Goal: Transaction & Acquisition: Purchase product/service

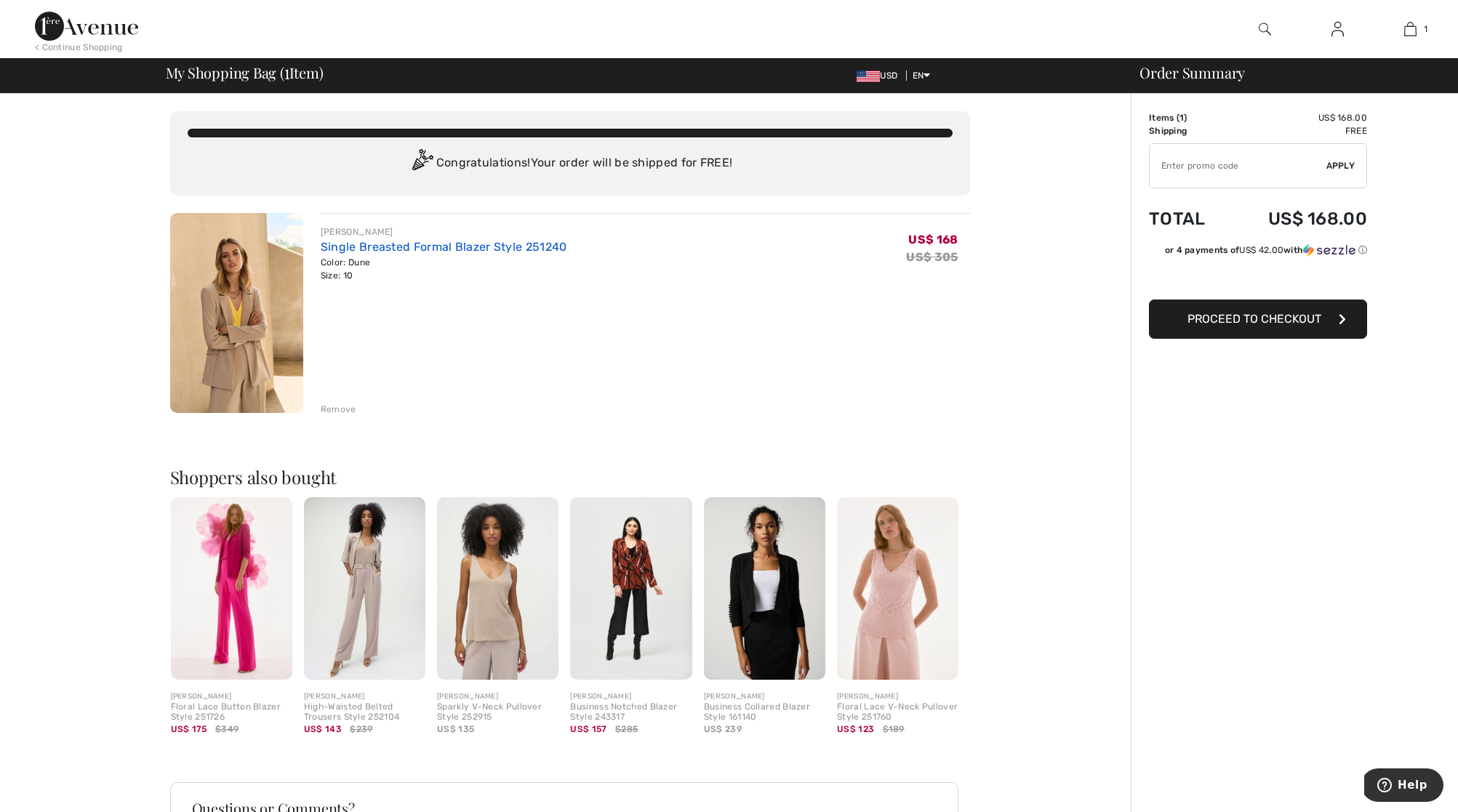
click at [420, 249] on link "Single Breasted Formal Blazer Style 251240" at bounding box center [444, 247] width 247 height 14
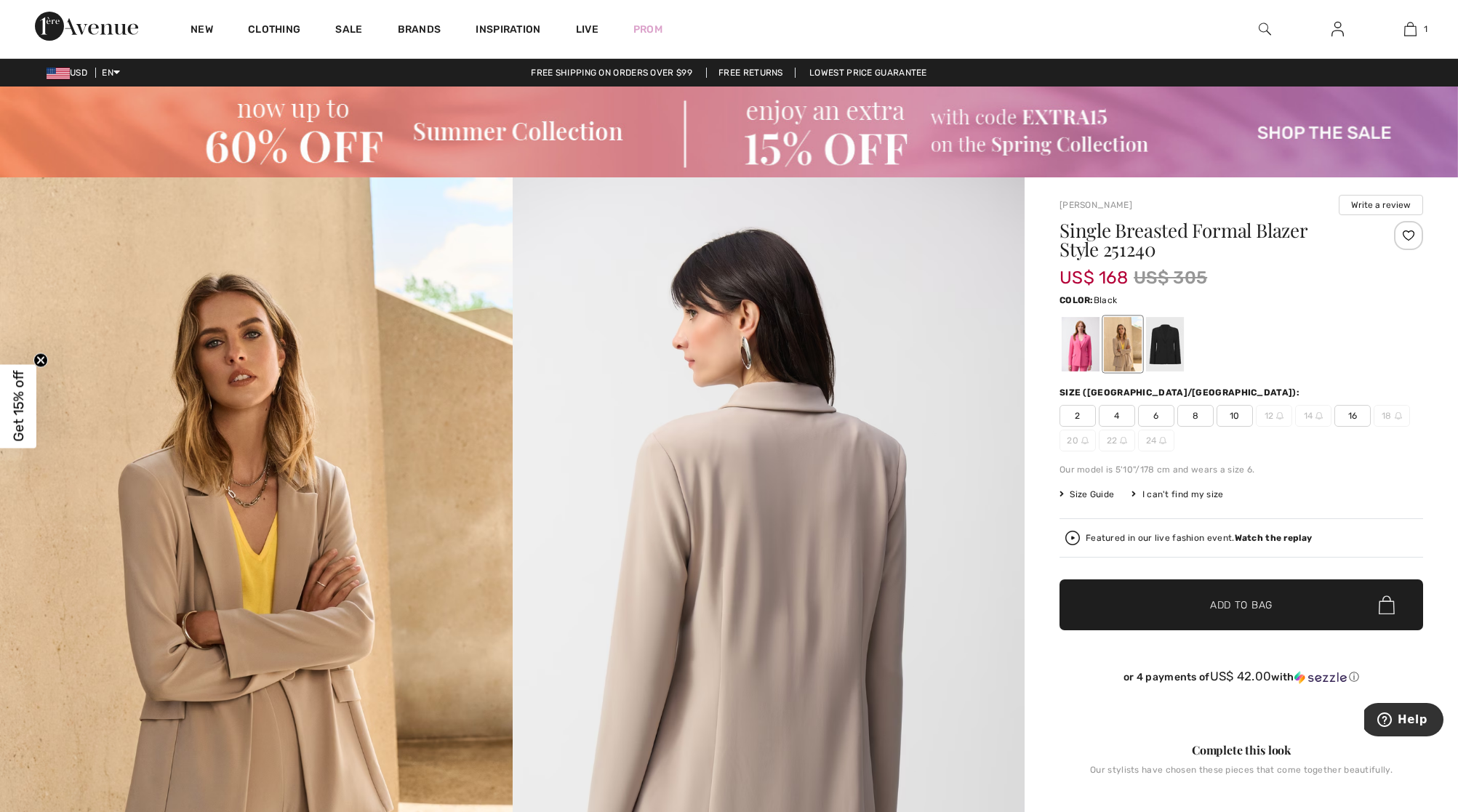
click at [1167, 355] on div at bounding box center [1165, 344] width 38 height 54
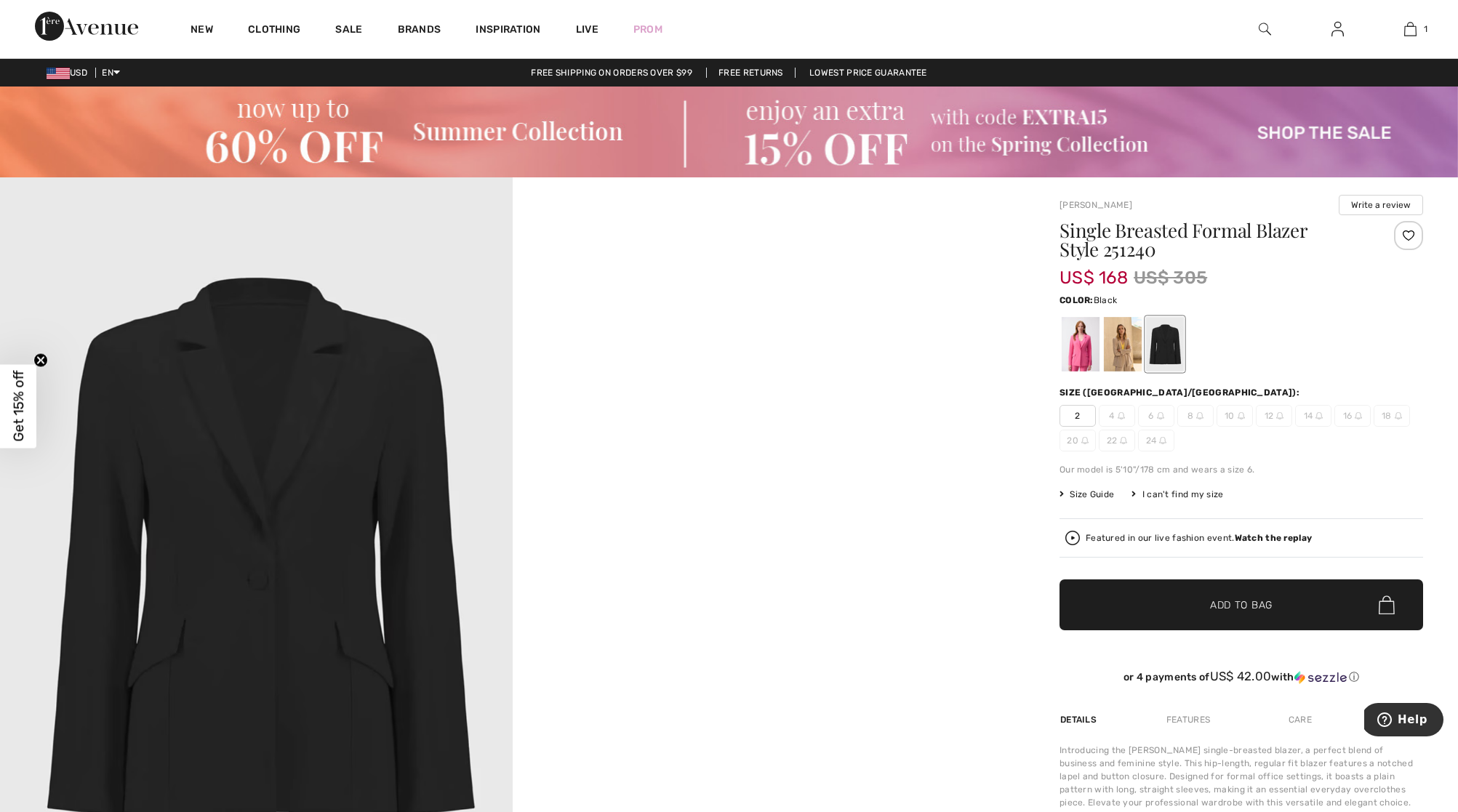
click at [1211, 364] on div at bounding box center [1241, 344] width 364 height 60
click at [1123, 352] on div at bounding box center [1123, 344] width 38 height 54
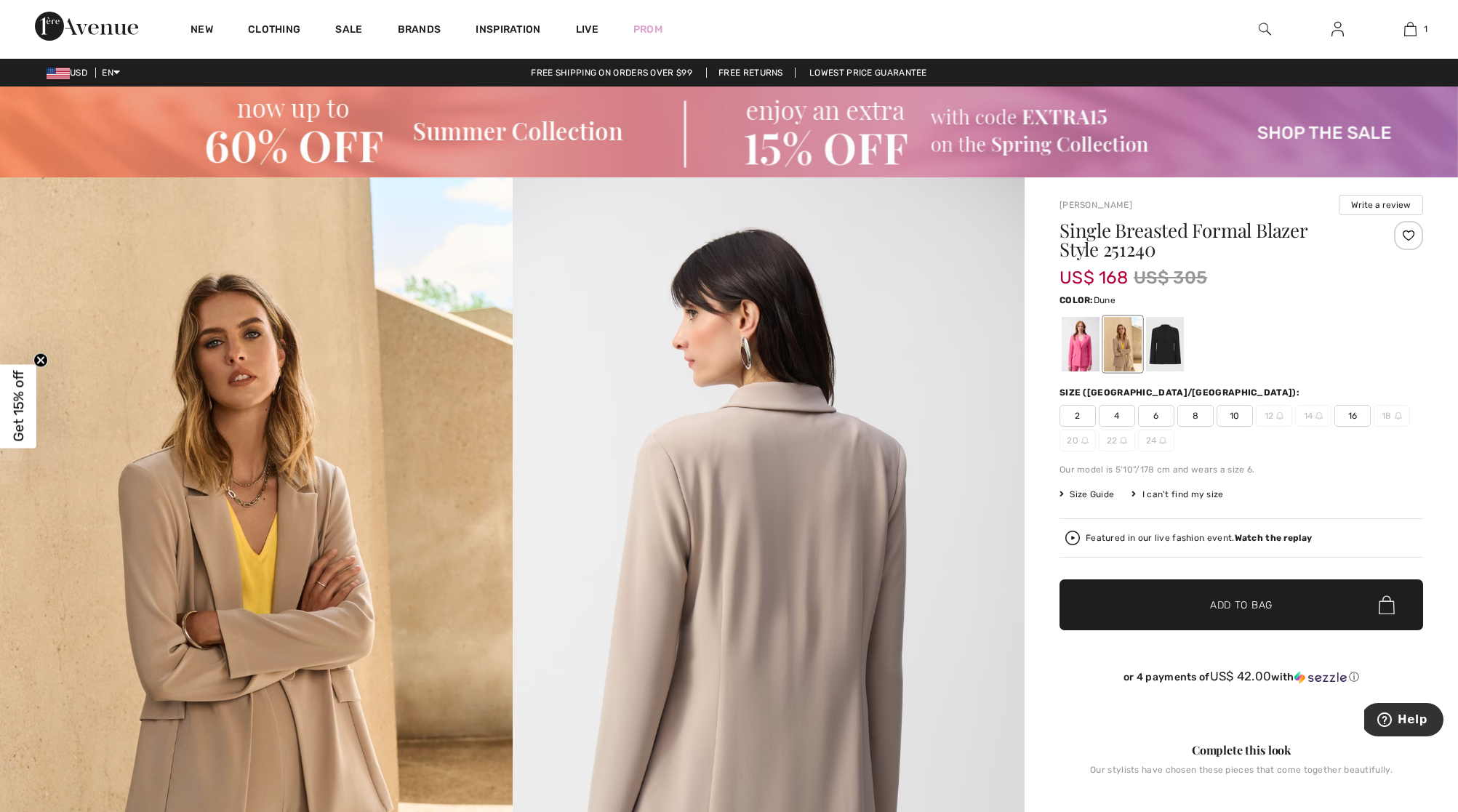
click at [1191, 415] on span "8" at bounding box center [1196, 416] width 37 height 22
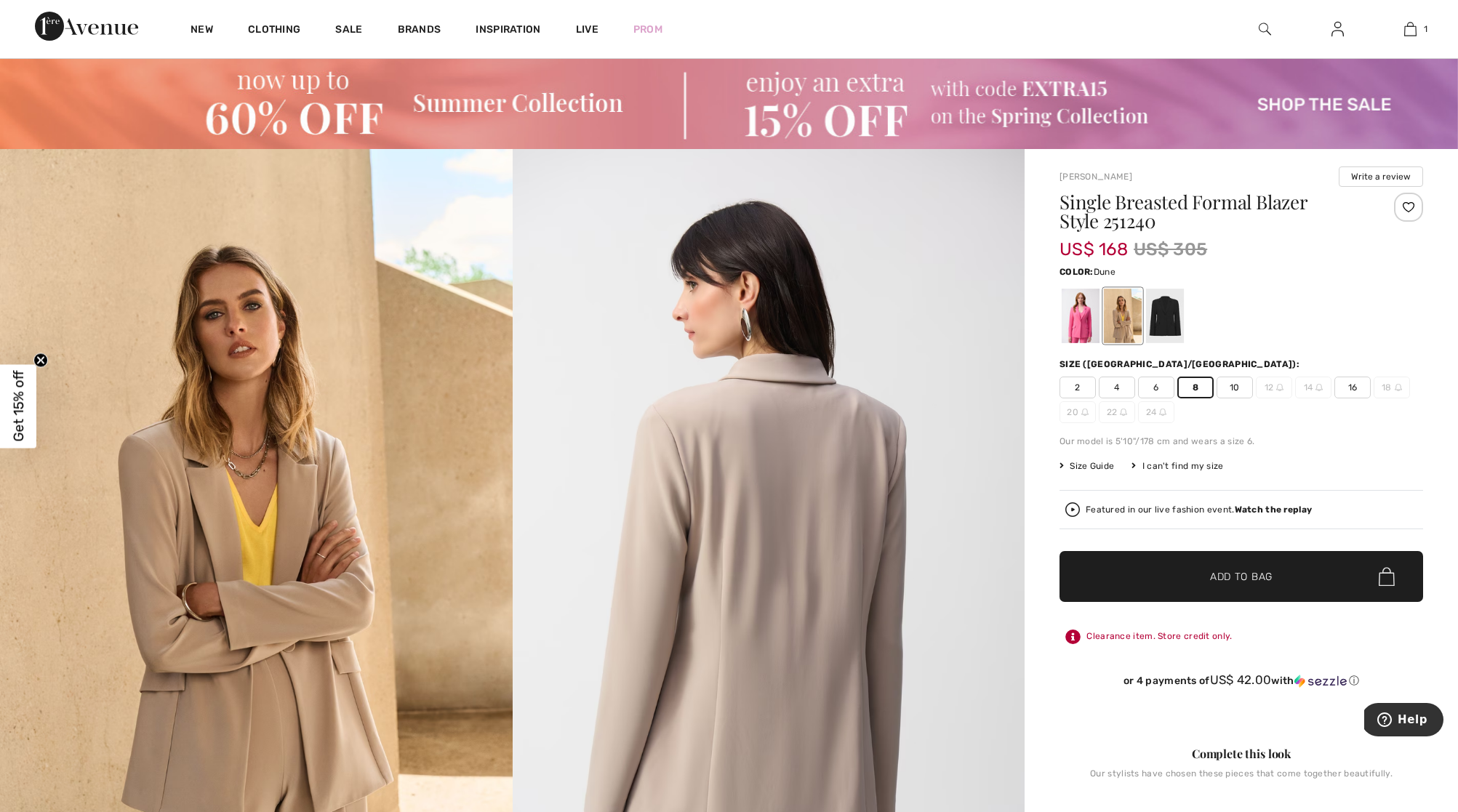
scroll to position [32, 0]
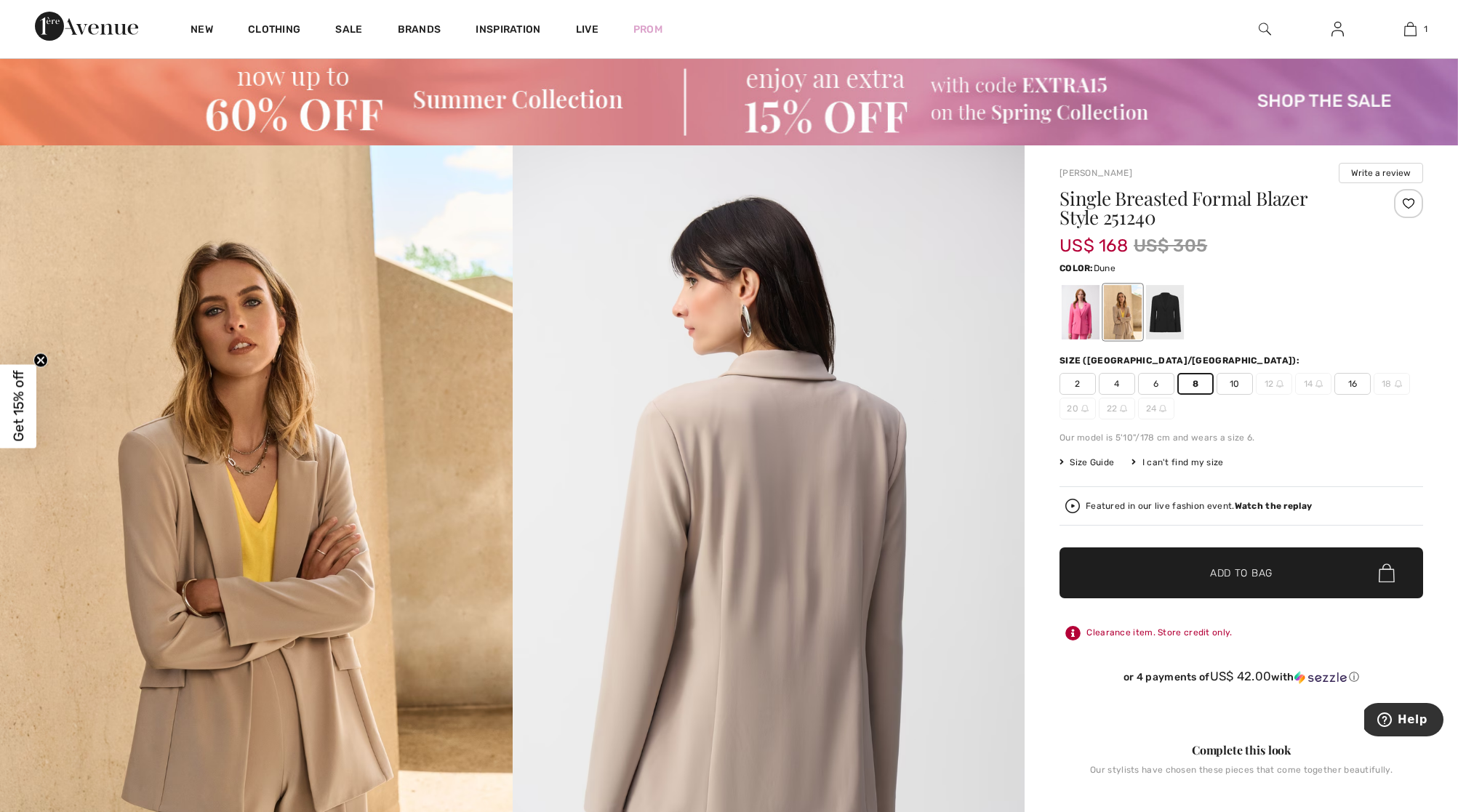
click at [1202, 573] on span "✔ Added to Bag" at bounding box center [1220, 574] width 89 height 16
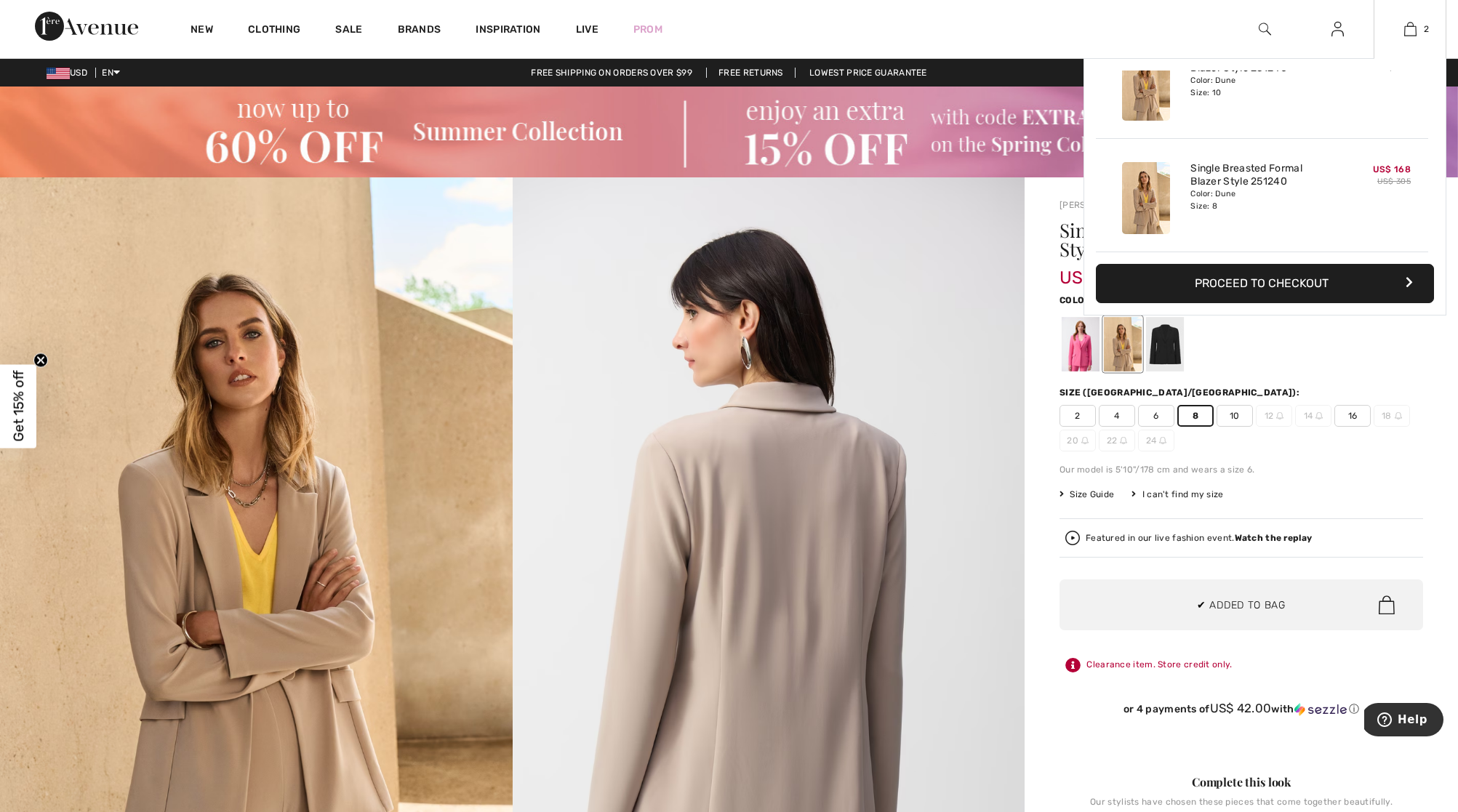
scroll to position [0, 0]
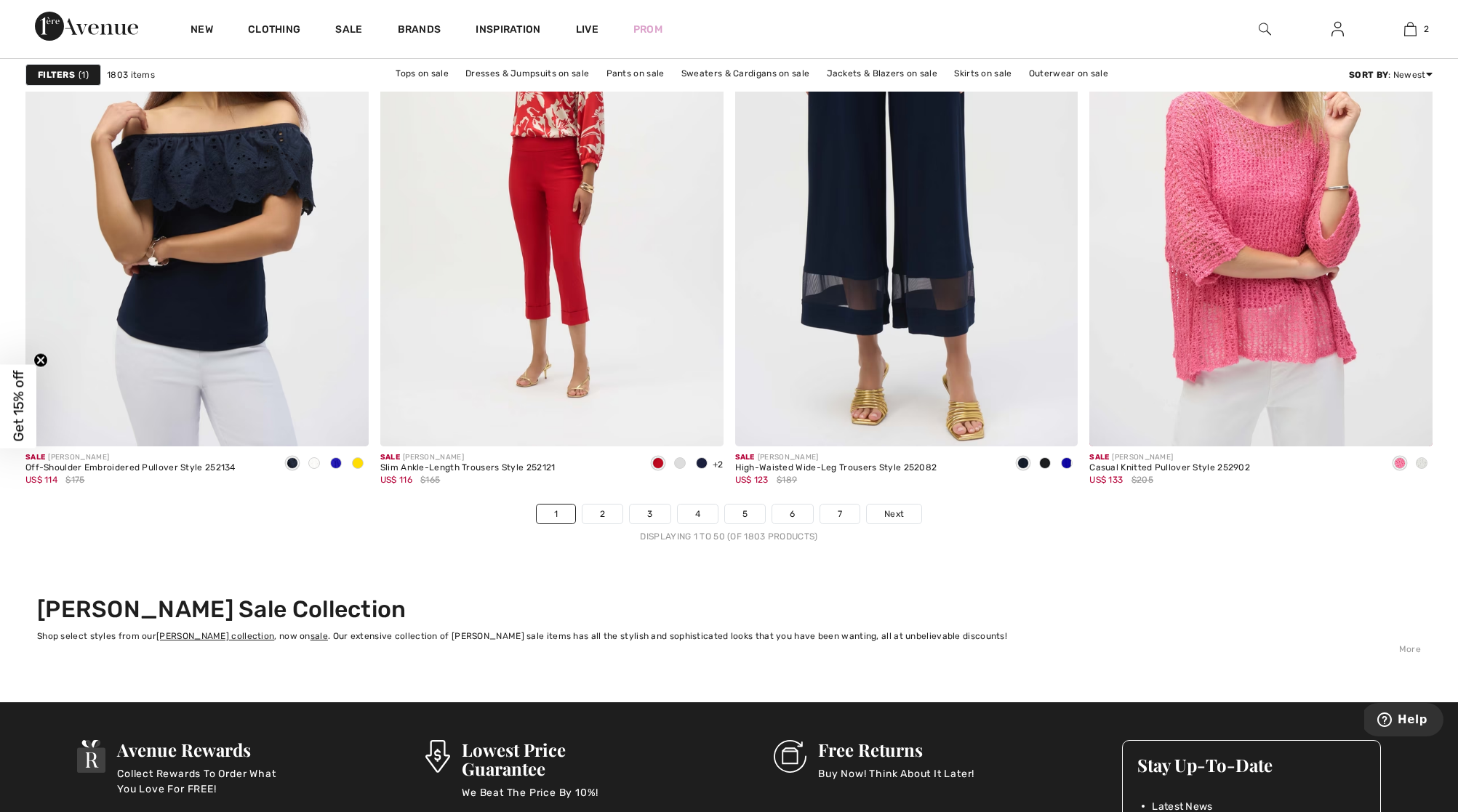
scroll to position [8466, 0]
